Goal: Task Accomplishment & Management: Complete application form

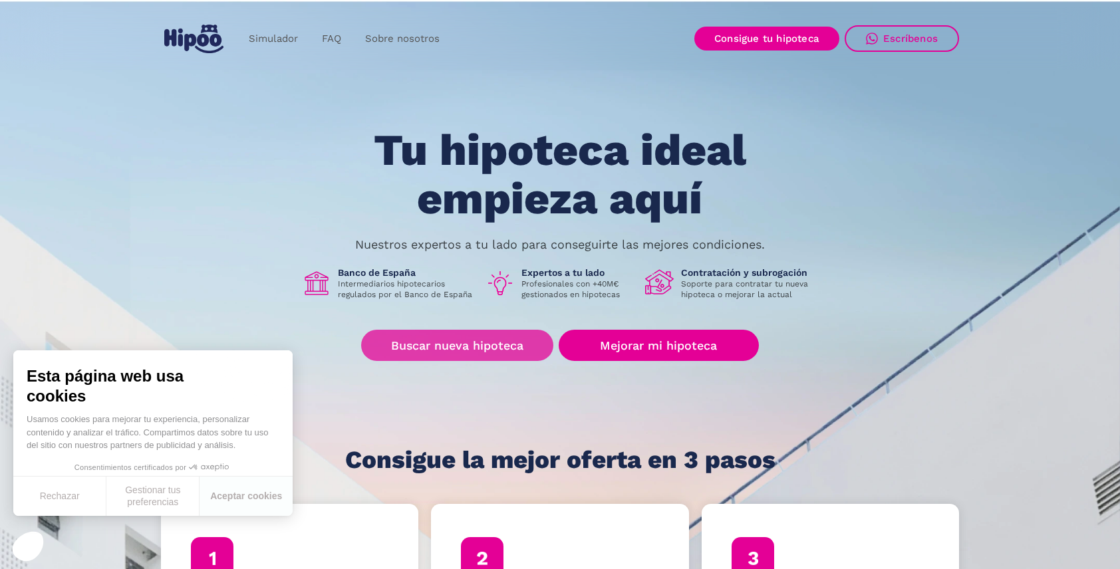
click at [456, 348] on link "Buscar nueva hipoteca" at bounding box center [457, 345] width 192 height 31
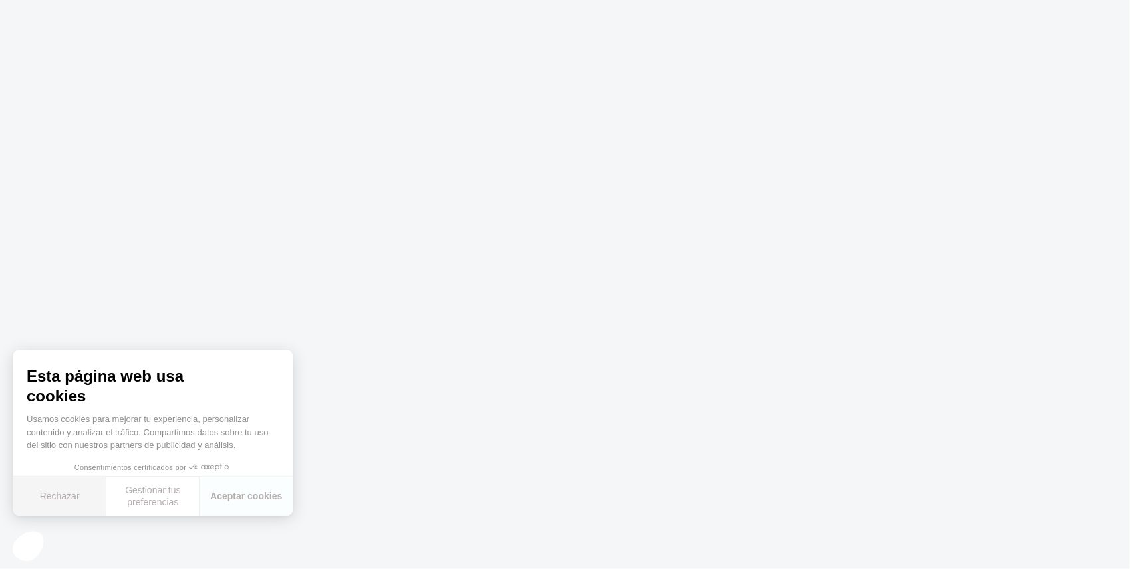
click at [69, 494] on button "Rechazar" at bounding box center [59, 496] width 93 height 39
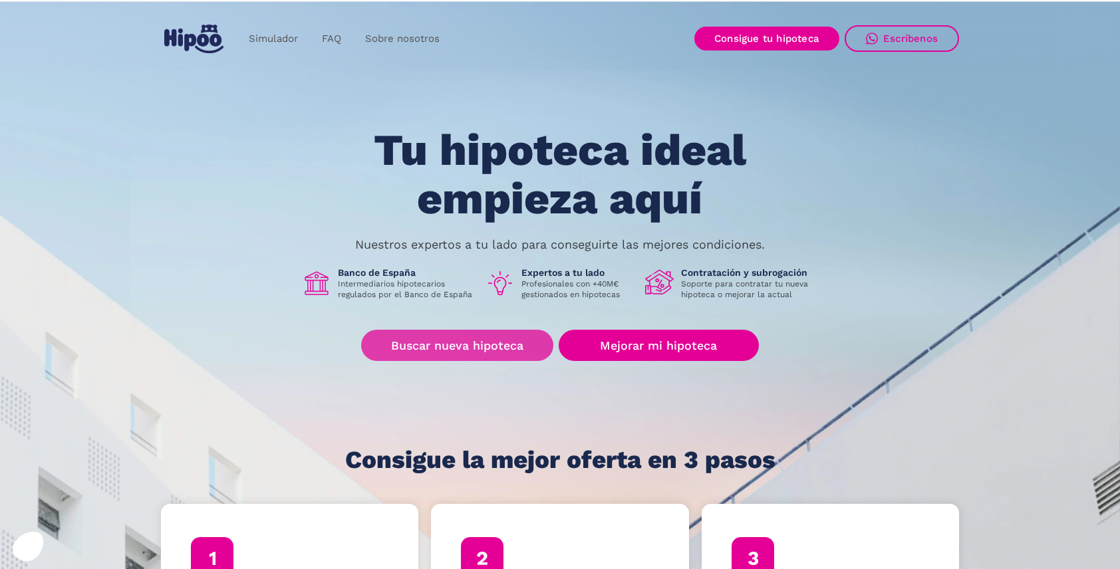
click at [482, 351] on link "Buscar nueva hipoteca" at bounding box center [457, 345] width 192 height 31
